Goal: Information Seeking & Learning: Compare options

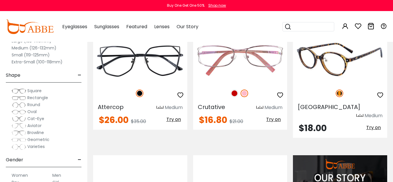
scroll to position [426, 0]
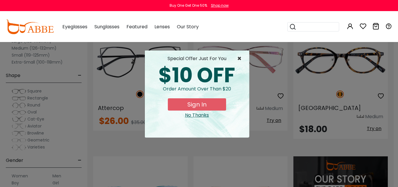
click at [240, 61] on span "×" at bounding box center [240, 58] width 7 height 7
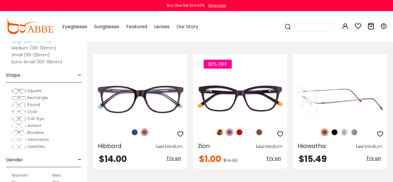
scroll to position [1993, 0]
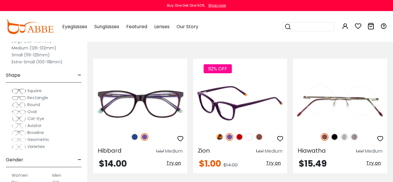
click at [277, 80] on img at bounding box center [240, 103] width 94 height 47
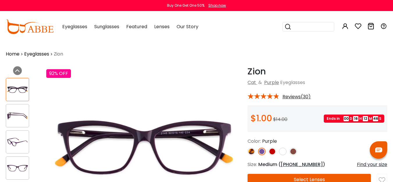
click at [312, 27] on input "search" at bounding box center [312, 26] width 41 height 9
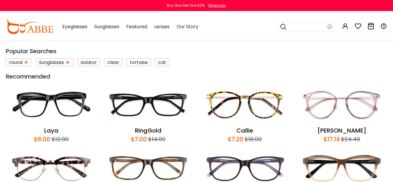
scroll to position [165, 0]
type input "****"
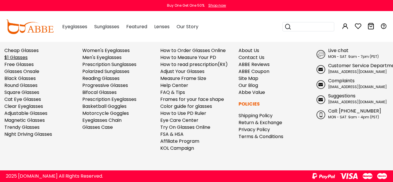
click at [21, 59] on link "$1 Glasses" at bounding box center [15, 57] width 23 height 7
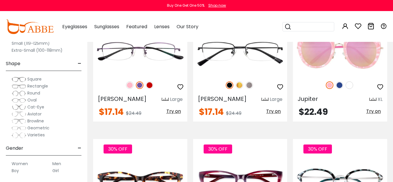
scroll to position [2410, 0]
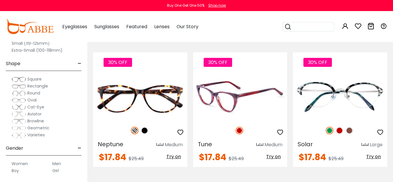
click at [249, 73] on img at bounding box center [240, 96] width 94 height 47
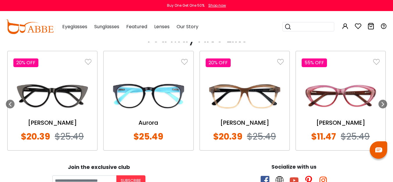
scroll to position [656, 0]
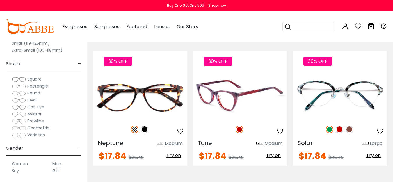
scroll to position [2410, 0]
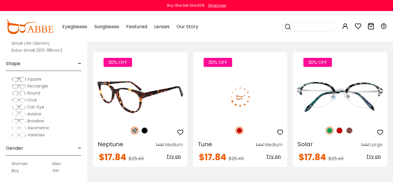
click at [160, 84] on img at bounding box center [140, 96] width 94 height 47
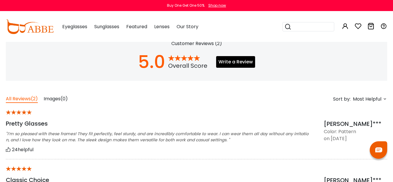
scroll to position [402, 0]
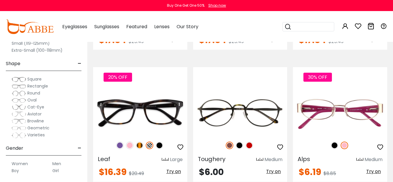
scroll to position [2528, 0]
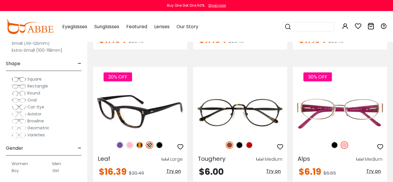
click at [154, 88] on img at bounding box center [140, 111] width 94 height 47
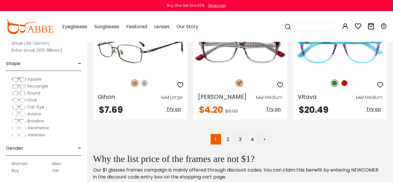
scroll to position [2723, 0]
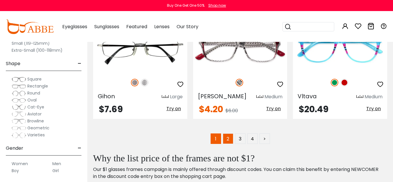
click at [229, 134] on link "2" at bounding box center [228, 139] width 10 height 10
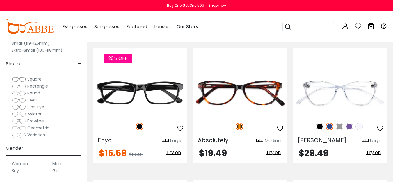
scroll to position [1046, 0]
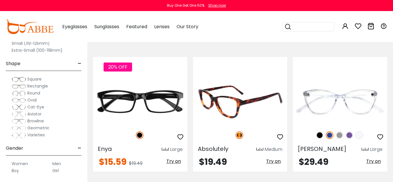
click at [253, 93] on img at bounding box center [240, 101] width 94 height 47
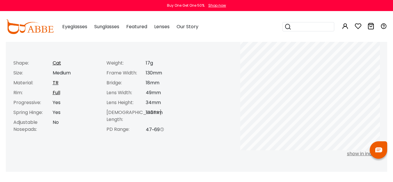
scroll to position [250, 0]
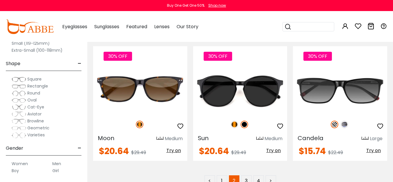
scroll to position [2665, 0]
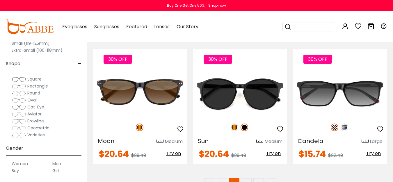
click at [33, 25] on img at bounding box center [30, 27] width 48 height 15
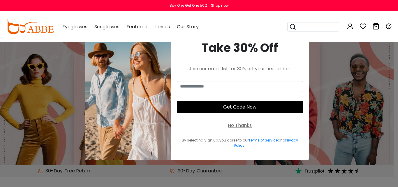
click at [331, 95] on div "× Take 30% Off Join our email list for 30% off your first order! Get Code Now N…" at bounding box center [199, 93] width 398 height 187
click at [239, 125] on div "No Thanks" at bounding box center [240, 125] width 24 height 7
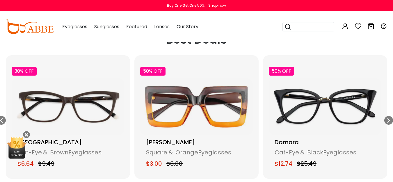
scroll to position [793, 0]
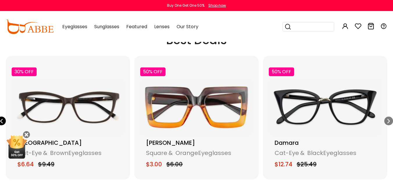
click at [5, 123] on div "Previous slide" at bounding box center [1, 121] width 9 height 9
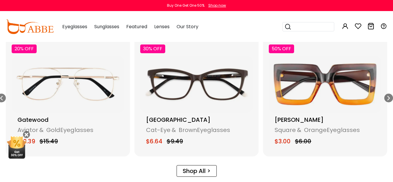
scroll to position [861, 0]
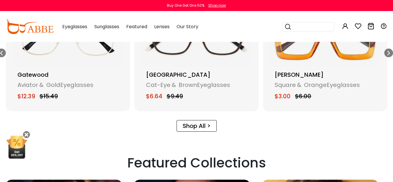
click at [203, 128] on link "Shop All >" at bounding box center [197, 126] width 40 height 12
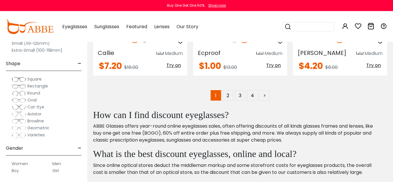
scroll to position [2767, 0]
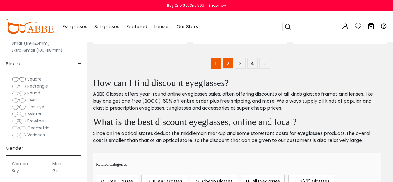
click at [229, 58] on link "2" at bounding box center [228, 63] width 10 height 10
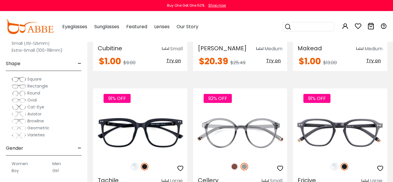
scroll to position [2356, 0]
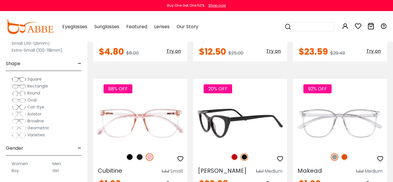
click at [220, 116] on img at bounding box center [240, 123] width 94 height 47
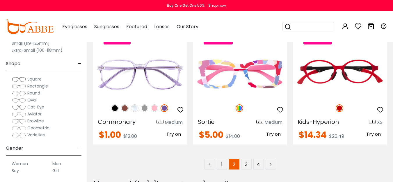
scroll to position [2718, 0]
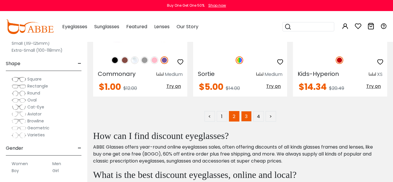
click at [249, 111] on link "3" at bounding box center [246, 116] width 10 height 10
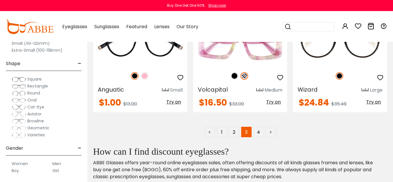
scroll to position [2706, 0]
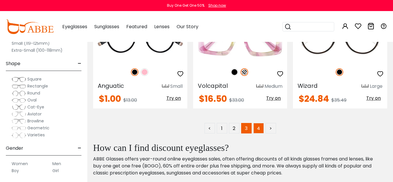
click at [263, 123] on link "4" at bounding box center [259, 128] width 10 height 10
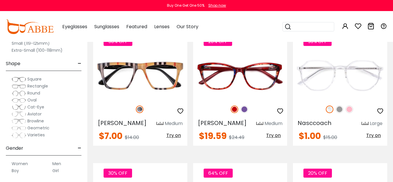
scroll to position [1192, 0]
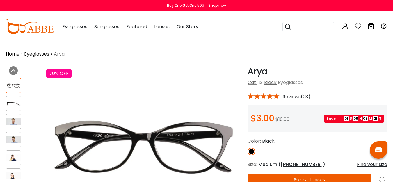
click at [12, 105] on img at bounding box center [13, 103] width 15 height 7
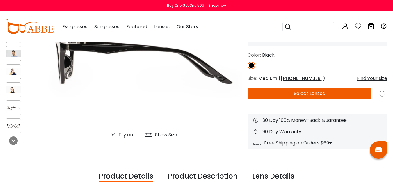
scroll to position [84, 0]
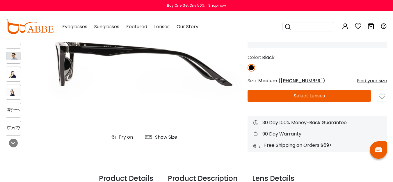
click at [14, 109] on img at bounding box center [13, 110] width 15 height 7
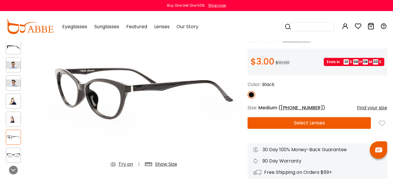
scroll to position [54, 0]
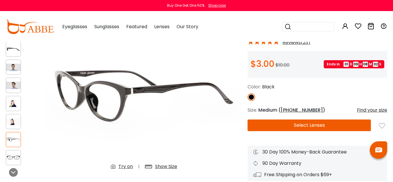
click at [11, 148] on div at bounding box center [23, 95] width 35 height 148
click at [11, 155] on img at bounding box center [13, 157] width 15 height 7
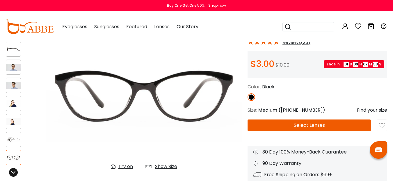
click at [15, 174] on icon at bounding box center [13, 172] width 5 height 5
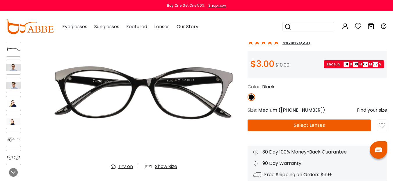
click at [170, 168] on div "Show Size" at bounding box center [166, 166] width 22 height 7
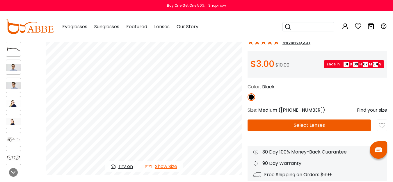
click at [13, 65] on img at bounding box center [13, 67] width 15 height 7
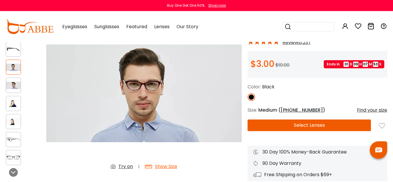
click at [11, 44] on div at bounding box center [13, 49] width 15 height 15
click at [9, 89] on div at bounding box center [13, 85] width 15 height 15
click at [12, 89] on div at bounding box center [13, 85] width 15 height 15
click at [13, 109] on div at bounding box center [13, 103] width 15 height 15
click at [12, 119] on img at bounding box center [13, 121] width 15 height 7
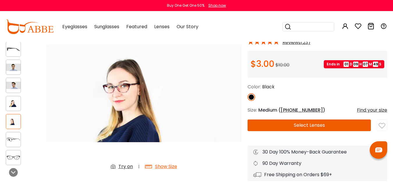
click at [13, 100] on div at bounding box center [13, 103] width 15 height 15
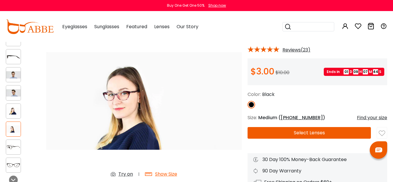
scroll to position [45, 0]
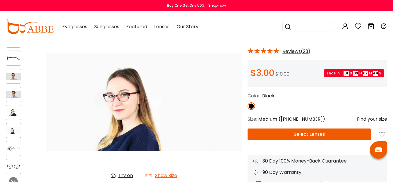
click at [14, 75] on img at bounding box center [13, 76] width 15 height 7
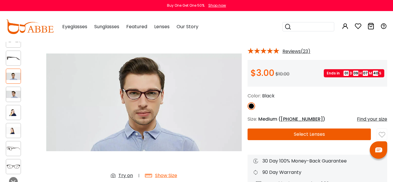
click at [10, 44] on div at bounding box center [13, 40] width 15 height 15
click at [11, 59] on img at bounding box center [13, 58] width 15 height 7
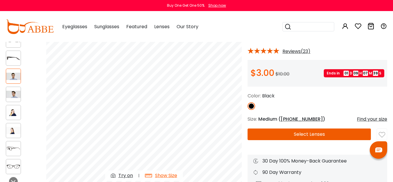
click at [10, 100] on div at bounding box center [13, 94] width 15 height 15
click at [11, 114] on img at bounding box center [13, 112] width 15 height 7
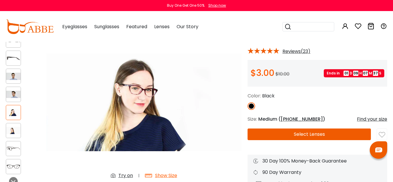
click at [11, 127] on img at bounding box center [13, 130] width 15 height 7
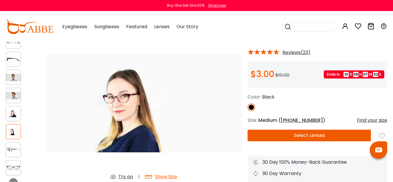
scroll to position [18, 0]
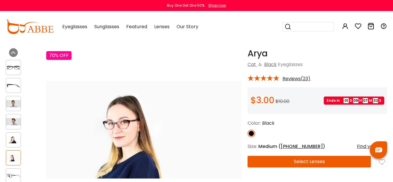
click at [15, 66] on img at bounding box center [13, 67] width 15 height 7
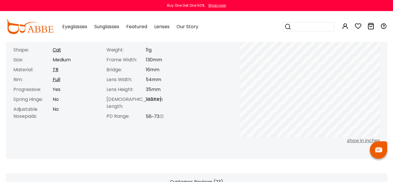
scroll to position [188, 0]
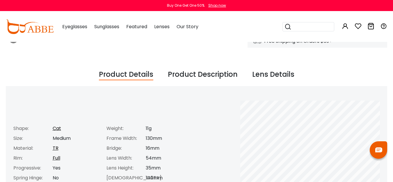
click at [192, 75] on div "Product Description" at bounding box center [203, 74] width 70 height 11
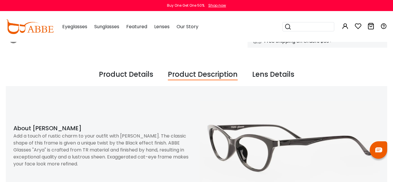
click at [289, 76] on div "Lens Details" at bounding box center [273, 74] width 42 height 11
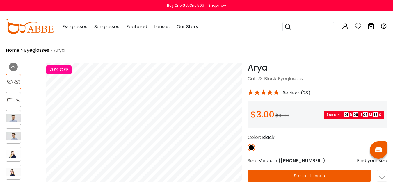
scroll to position [0, 0]
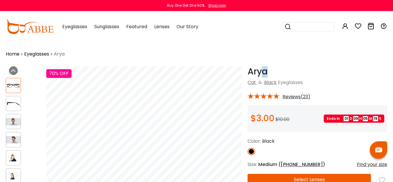
drag, startPoint x: 270, startPoint y: 73, endPoint x: 264, endPoint y: 73, distance: 5.2
click at [264, 73] on h1 "Arya" at bounding box center [318, 71] width 140 height 10
click at [15, 103] on img at bounding box center [13, 103] width 15 height 7
click at [12, 119] on img at bounding box center [13, 121] width 15 height 7
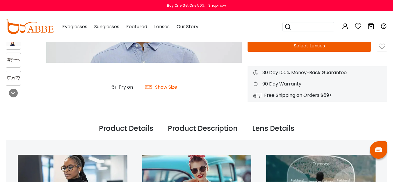
scroll to position [134, 0]
click at [197, 129] on div "Product Description" at bounding box center [203, 129] width 70 height 11
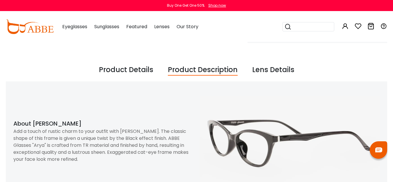
scroll to position [0, 0]
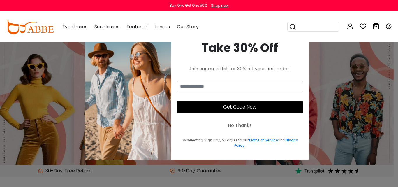
click at [245, 122] on div "No Thanks" at bounding box center [240, 125] width 24 height 7
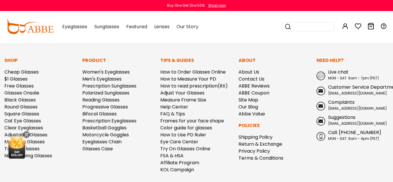
scroll to position [1686, 0]
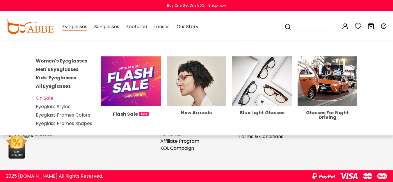
click at [70, 28] on span "Eyeglasses" at bounding box center [74, 26] width 25 height 7
click at [58, 86] on link "All Eyeglasses" at bounding box center [53, 86] width 35 height 7
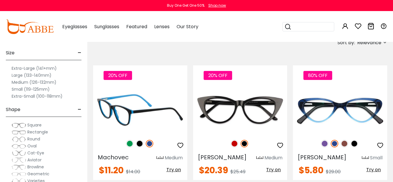
click at [167, 117] on img at bounding box center [140, 109] width 94 height 47
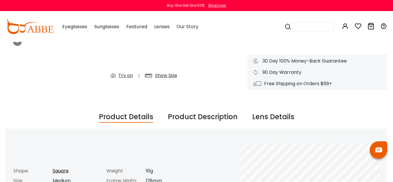
scroll to position [186, 0]
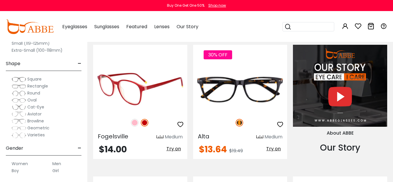
scroll to position [532, 0]
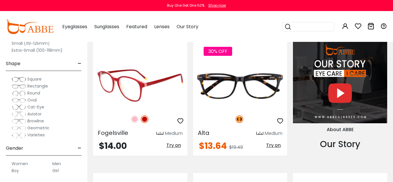
click at [142, 82] on img at bounding box center [140, 85] width 94 height 47
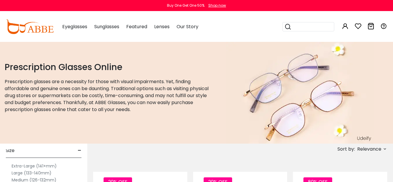
scroll to position [16, 0]
click at [29, 166] on label "Large (133-140mm)" at bounding box center [32, 166] width 40 height 7
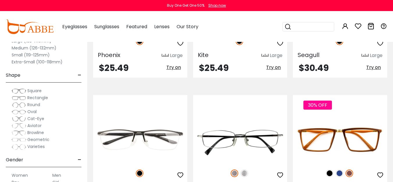
scroll to position [2656, 0]
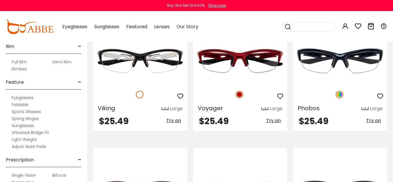
scroll to position [334, 0]
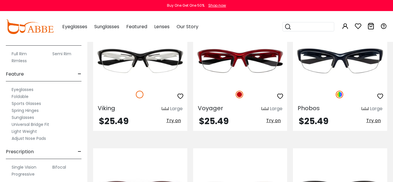
click at [23, 89] on label "Eyeglasses" at bounding box center [23, 89] width 22 height 7
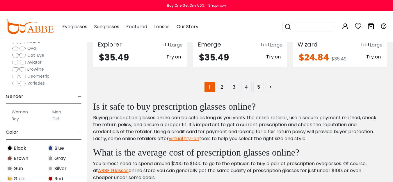
scroll to position [2691, 0]
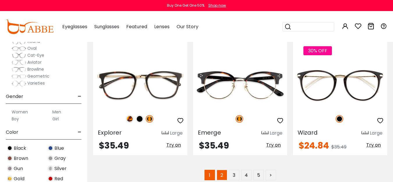
click at [219, 170] on link "2" at bounding box center [222, 175] width 10 height 10
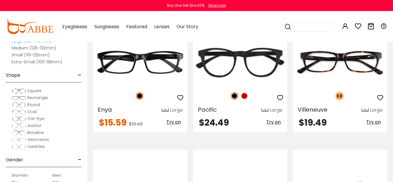
scroll to position [556, 0]
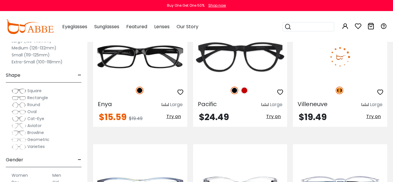
click at [367, 50] on img at bounding box center [340, 56] width 94 height 47
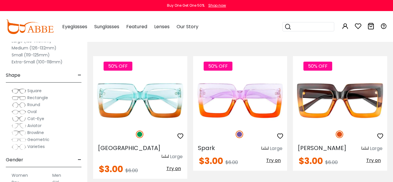
scroll to position [2696, 0]
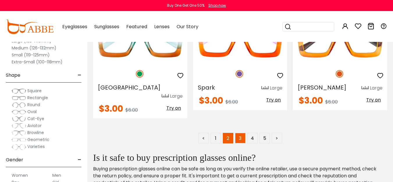
click at [243, 133] on link "3" at bounding box center [240, 138] width 10 height 10
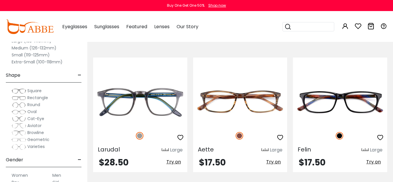
scroll to position [913, 0]
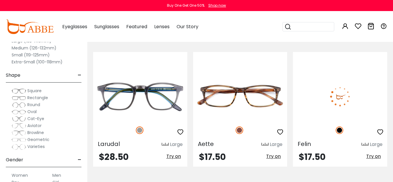
click at [345, 93] on img at bounding box center [340, 96] width 94 height 47
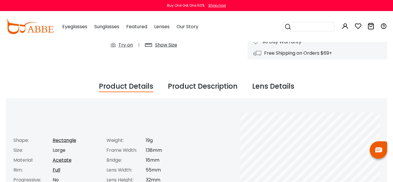
scroll to position [185, 0]
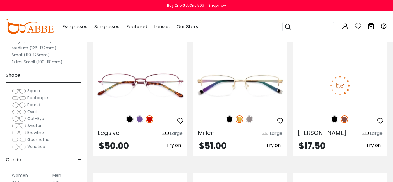
scroll to position [792, 0]
click at [353, 105] on img at bounding box center [340, 85] width 94 height 47
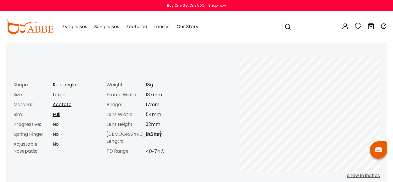
scroll to position [233, 0]
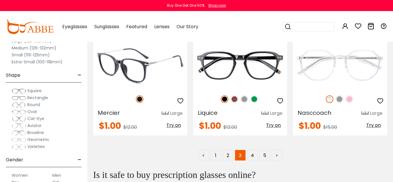
scroll to position [2663, 0]
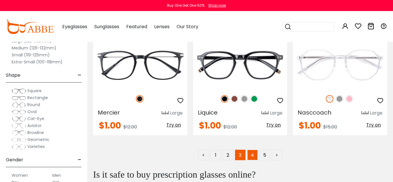
click at [253, 156] on link "4" at bounding box center [253, 155] width 10 height 10
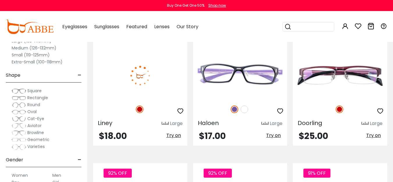
scroll to position [274, 0]
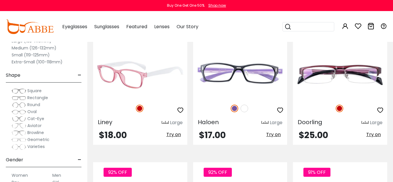
click at [158, 82] on img at bounding box center [140, 74] width 94 height 47
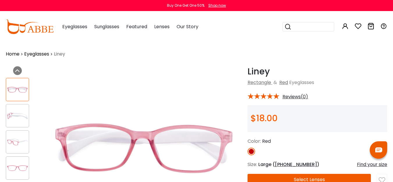
click at [22, 120] on img at bounding box center [17, 115] width 23 height 11
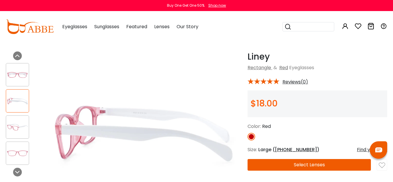
scroll to position [18, 0]
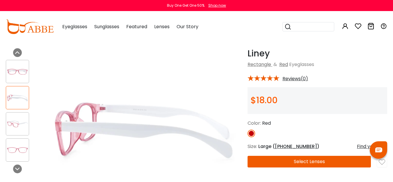
click at [17, 127] on img at bounding box center [17, 124] width 23 height 11
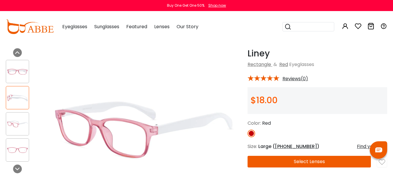
click at [17, 148] on img at bounding box center [17, 150] width 23 height 11
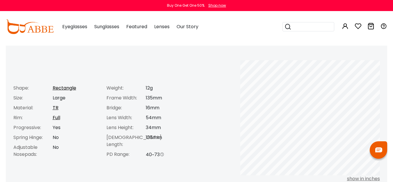
scroll to position [229, 0]
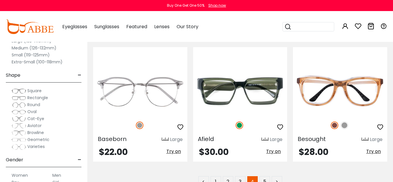
scroll to position [2658, 0]
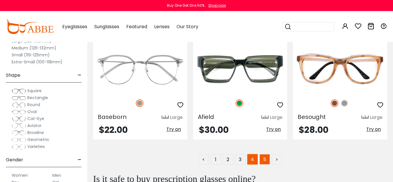
click at [262, 162] on link "5" at bounding box center [265, 159] width 10 height 10
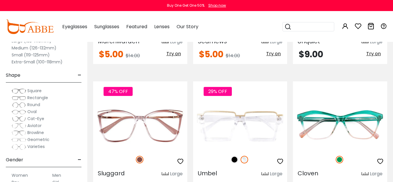
scroll to position [473, 0]
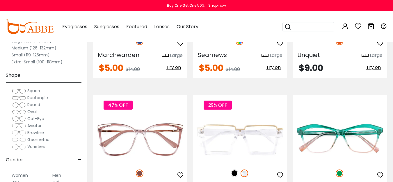
drag, startPoint x: 397, startPoint y: 24, endPoint x: 398, endPoint y: 43, distance: 19.8
click at [340, 46] on div at bounding box center [340, 41] width 94 height 12
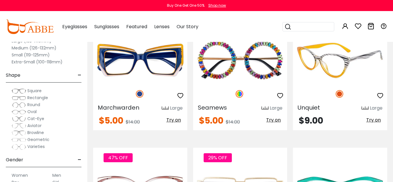
scroll to position [410, 0]
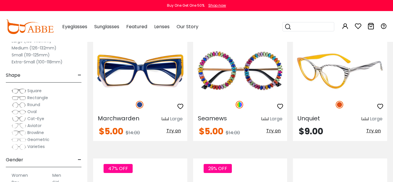
click at [343, 68] on img at bounding box center [340, 71] width 94 height 47
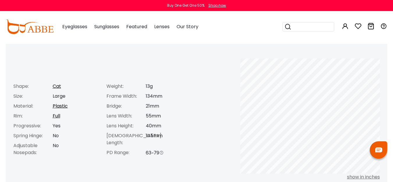
scroll to position [232, 0]
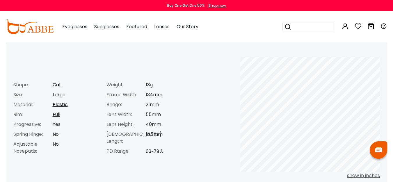
click at [393, 76] on html "Eyeglasses Thanks for your subscription Please use coupon code " NEWCOMER " to …" at bounding box center [196, 177] width 393 height 819
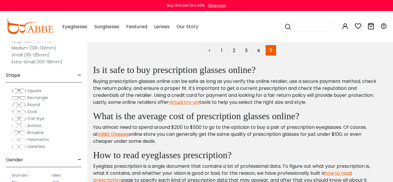
scroll to position [2202, 0]
